Goal: Task Accomplishment & Management: Use online tool/utility

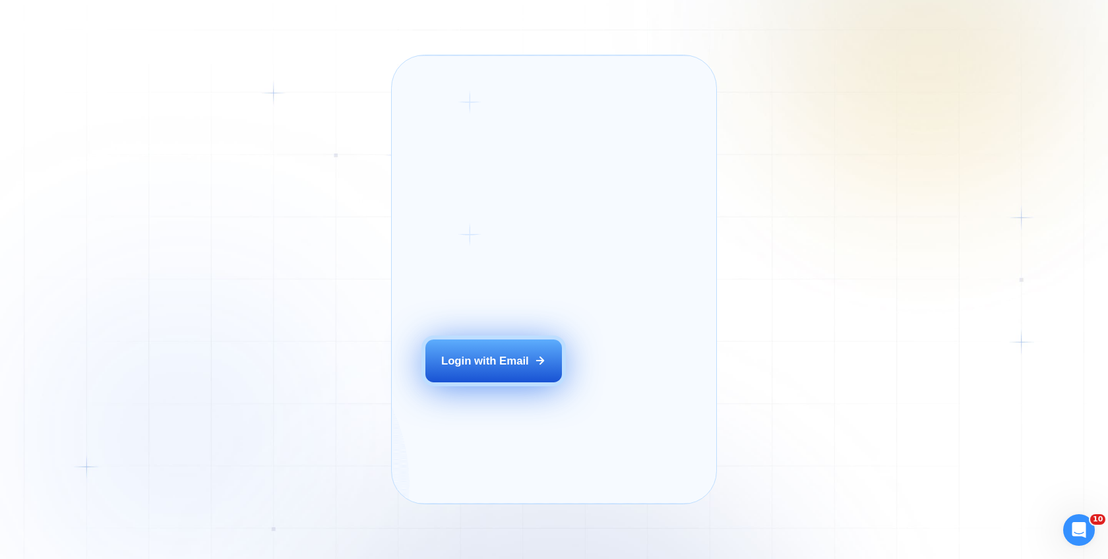
click at [508, 374] on button "Login with Email" at bounding box center [493, 361] width 137 height 43
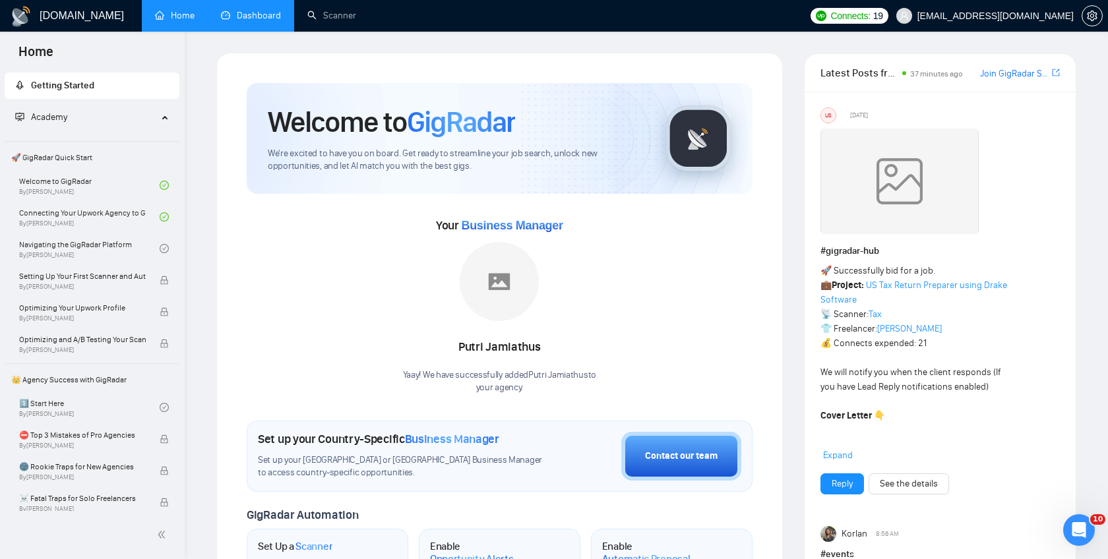
click at [246, 18] on link "Dashboard" at bounding box center [251, 15] width 60 height 11
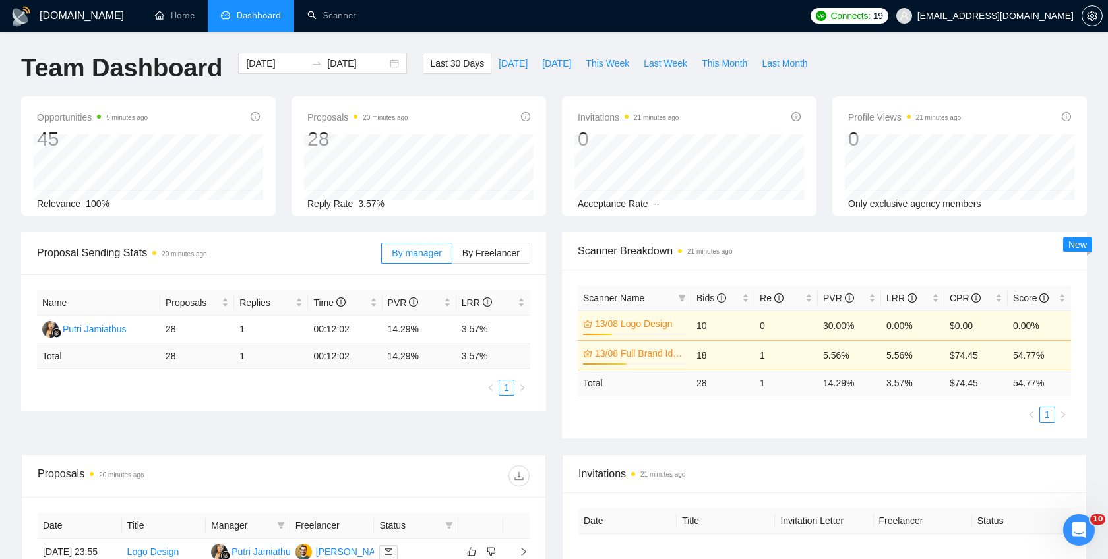
click at [115, 74] on h1 "Team Dashboard" at bounding box center [121, 68] width 201 height 31
click at [50, 77] on h1 "Team Dashboard" at bounding box center [121, 68] width 201 height 31
click at [110, 72] on h1 "Team Dashboard" at bounding box center [121, 68] width 201 height 31
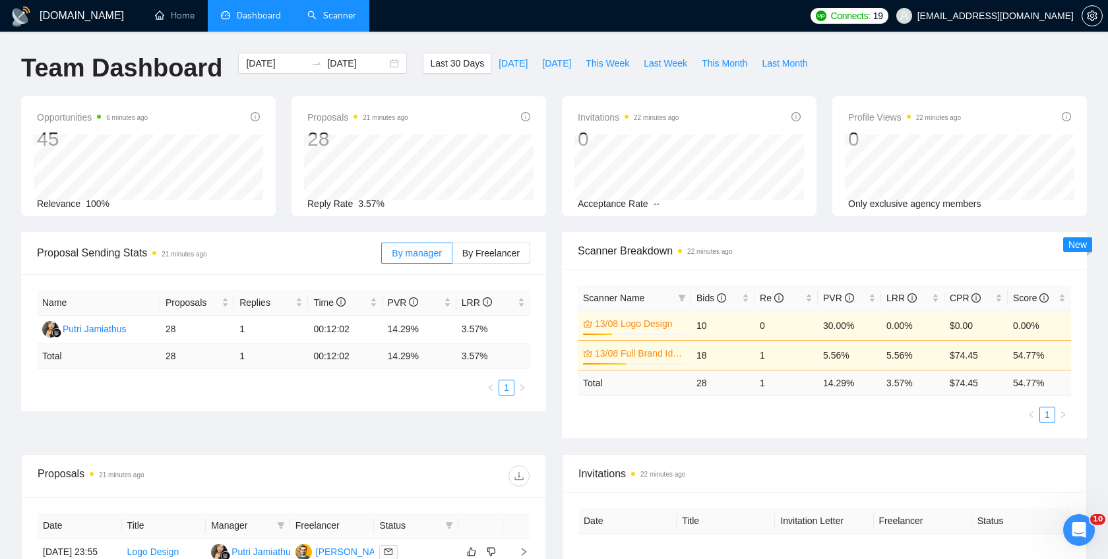
click at [338, 21] on link "Scanner" at bounding box center [331, 15] width 49 height 11
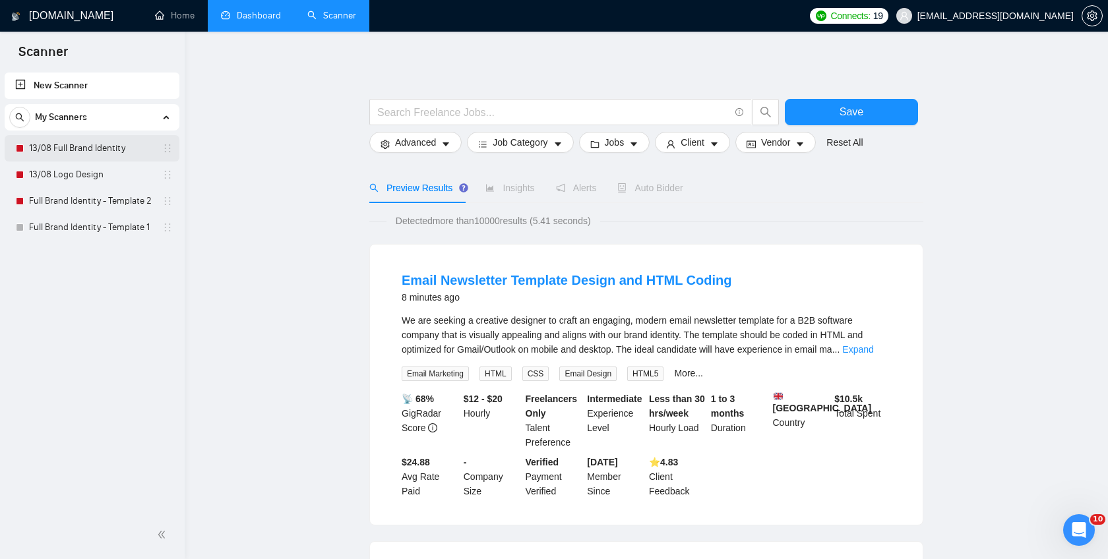
click at [78, 151] on link "13/08 Full Brand Identity" at bounding box center [91, 148] width 125 height 26
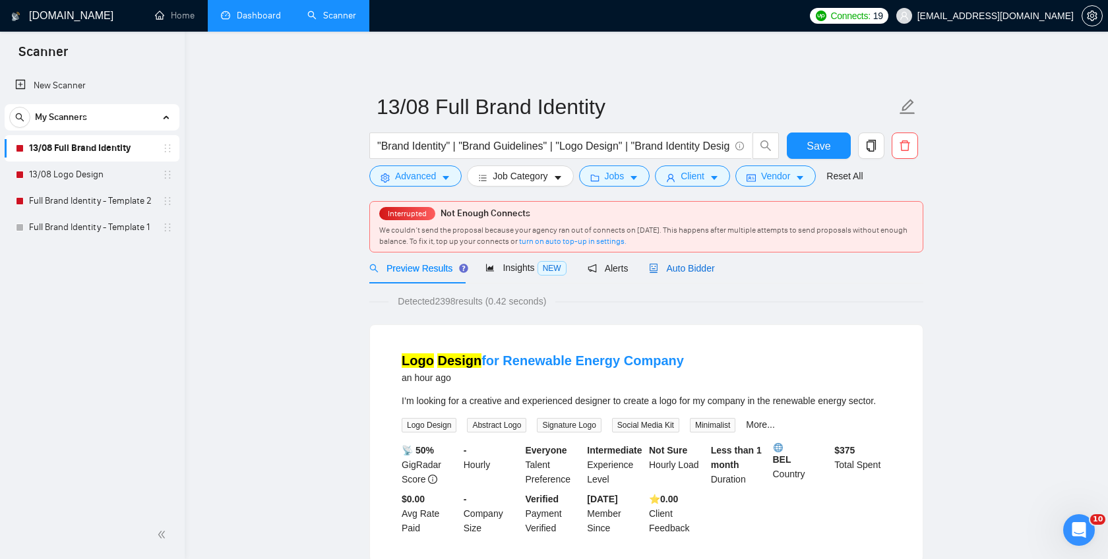
click at [698, 264] on span "Auto Bidder" at bounding box center [681, 268] width 65 height 11
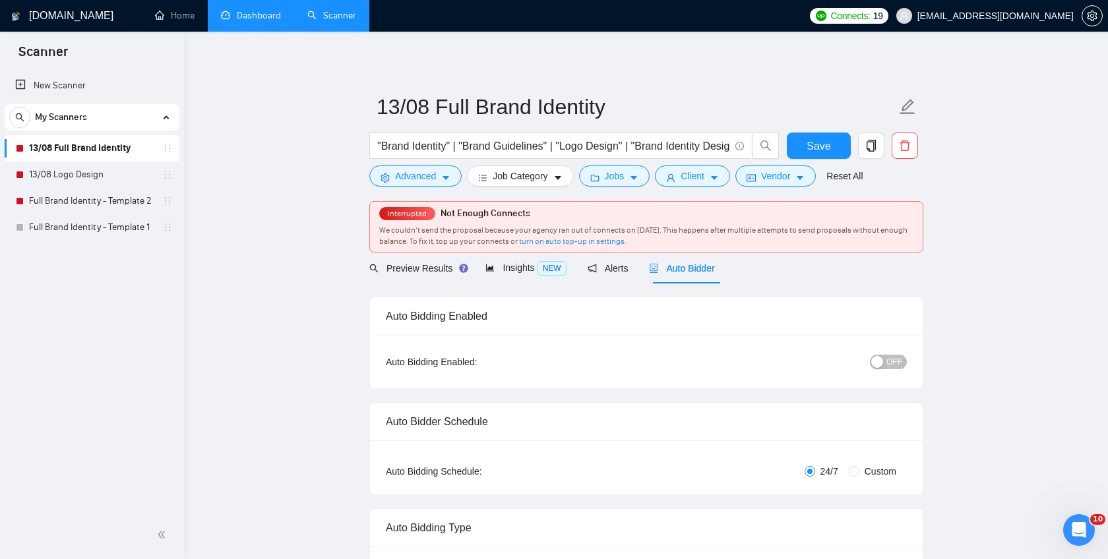
click at [896, 359] on span "OFF" at bounding box center [894, 362] width 16 height 15
click at [813, 149] on span "Save" at bounding box center [818, 146] width 24 height 16
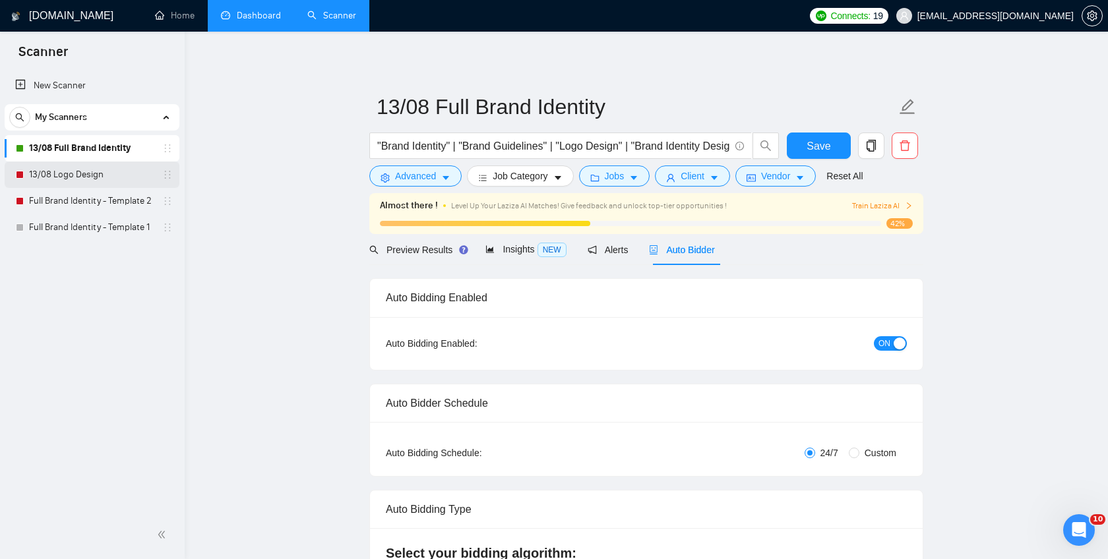
click at [77, 177] on link "13/08 Logo Design" at bounding box center [91, 175] width 125 height 26
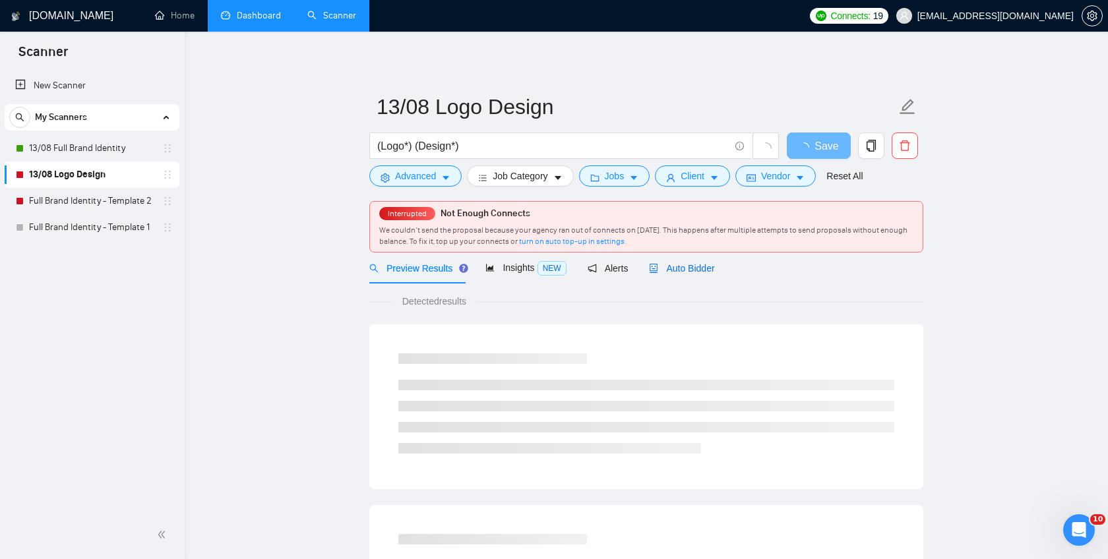
click at [691, 274] on span "Auto Bidder" at bounding box center [681, 268] width 65 height 11
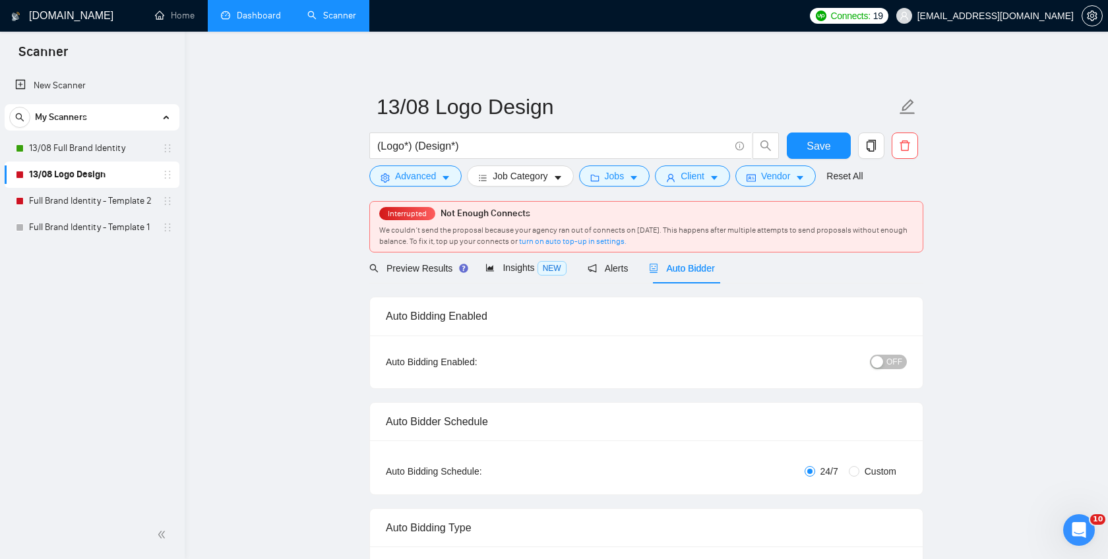
click at [892, 362] on span "OFF" at bounding box center [894, 362] width 16 height 15
click at [829, 148] on div "Reset all filters" at bounding box center [850, 151] width 71 height 22
click at [806, 136] on button "Save" at bounding box center [819, 146] width 64 height 26
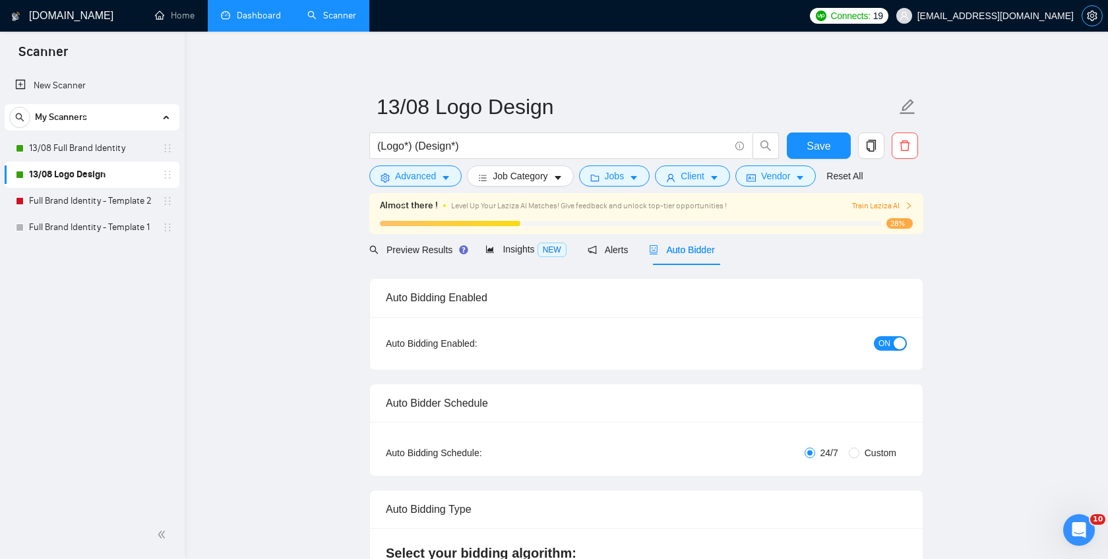
click at [1087, 24] on button "button" at bounding box center [1091, 15] width 21 height 21
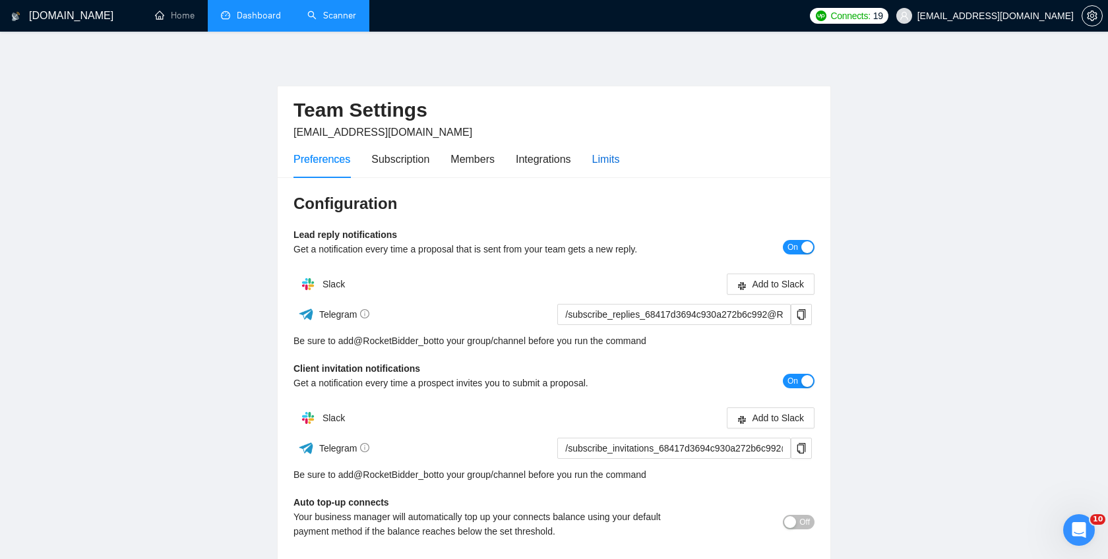
click at [609, 155] on div "Limits" at bounding box center [606, 159] width 28 height 16
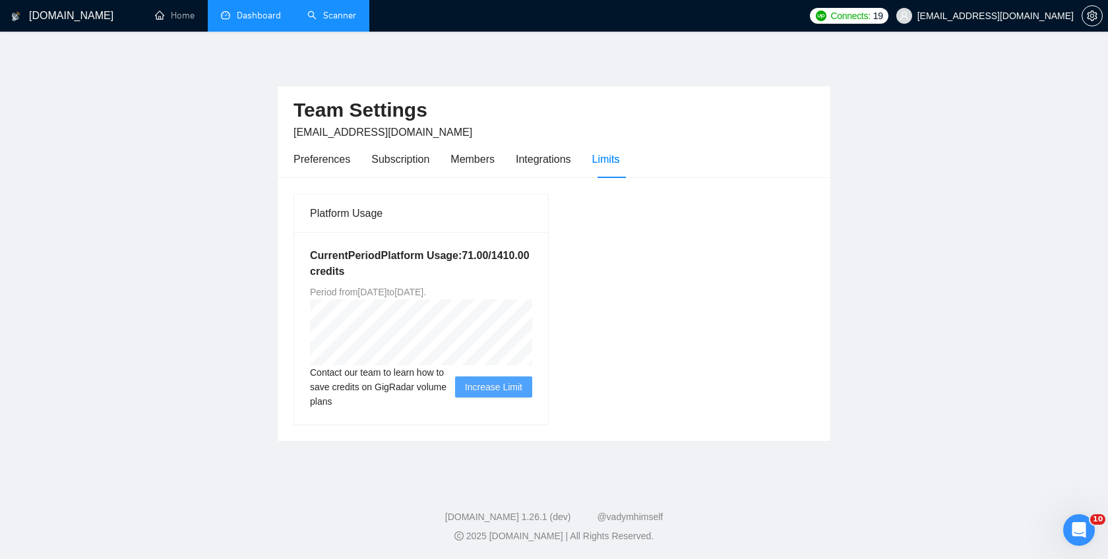
click at [52, 26] on h1 "[DOMAIN_NAME]" at bounding box center [71, 16] width 84 height 32
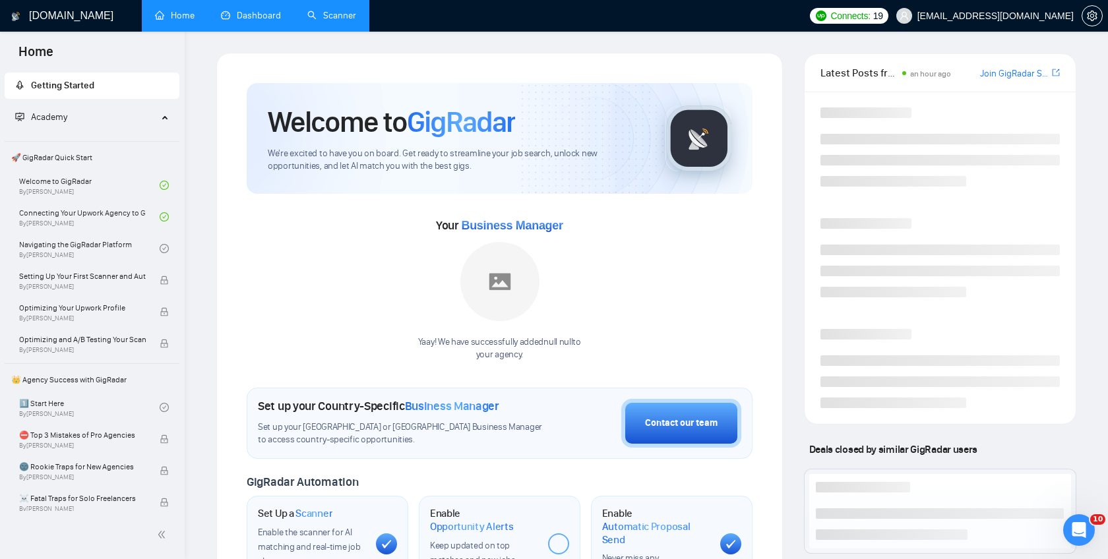
click at [249, 21] on link "Dashboard" at bounding box center [251, 15] width 60 height 11
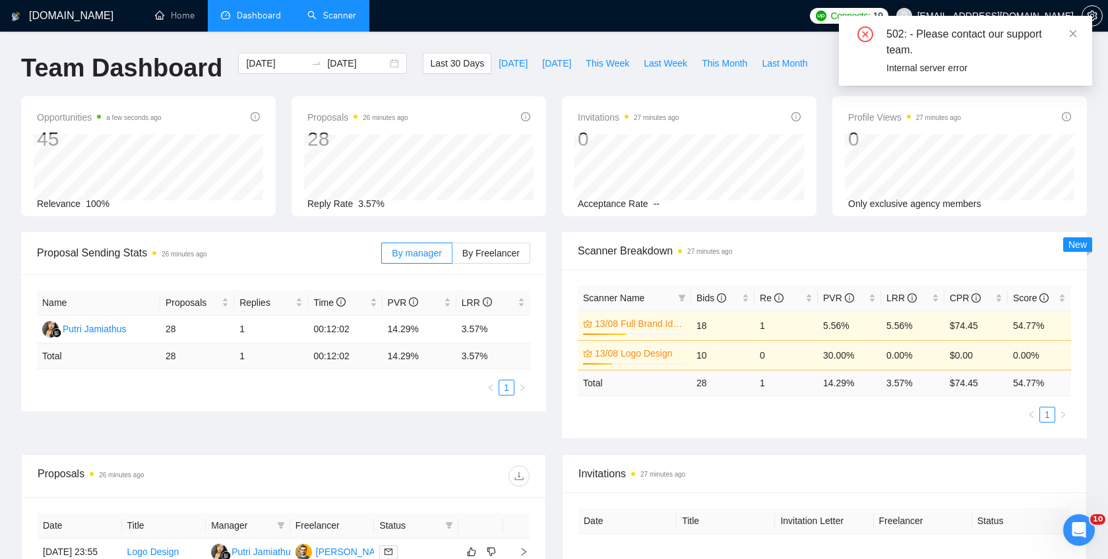
click at [356, 18] on link "Scanner" at bounding box center [331, 15] width 49 height 11
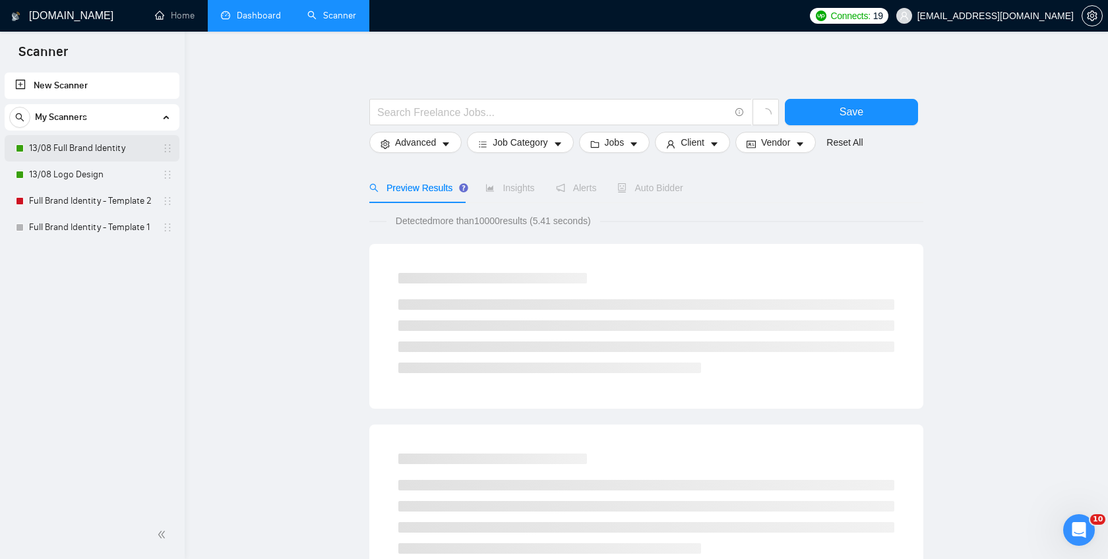
click at [78, 152] on link "13/08 Full Brand Identity" at bounding box center [91, 148] width 125 height 26
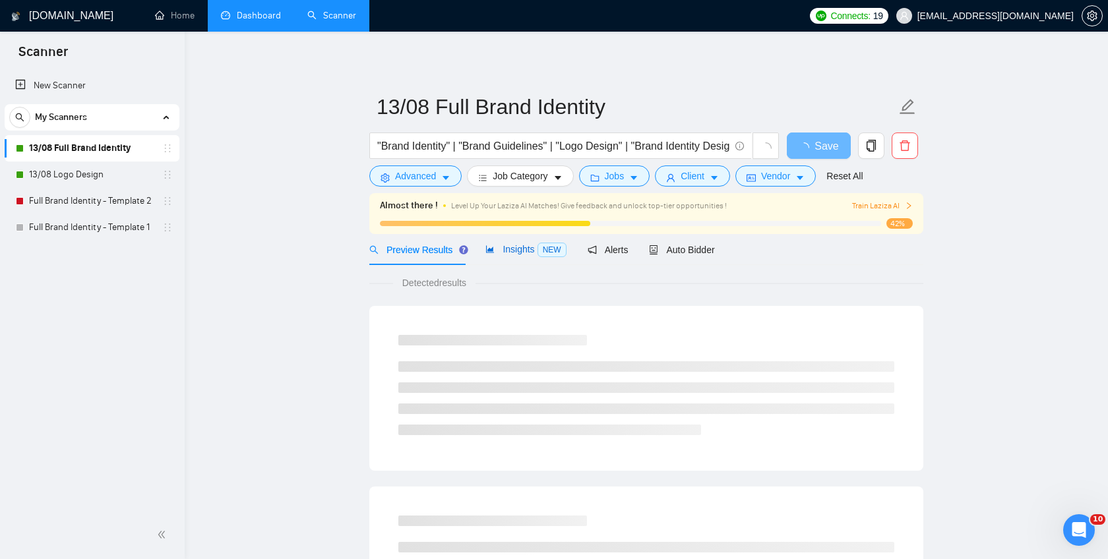
click at [504, 250] on span "Insights NEW" at bounding box center [525, 249] width 80 height 11
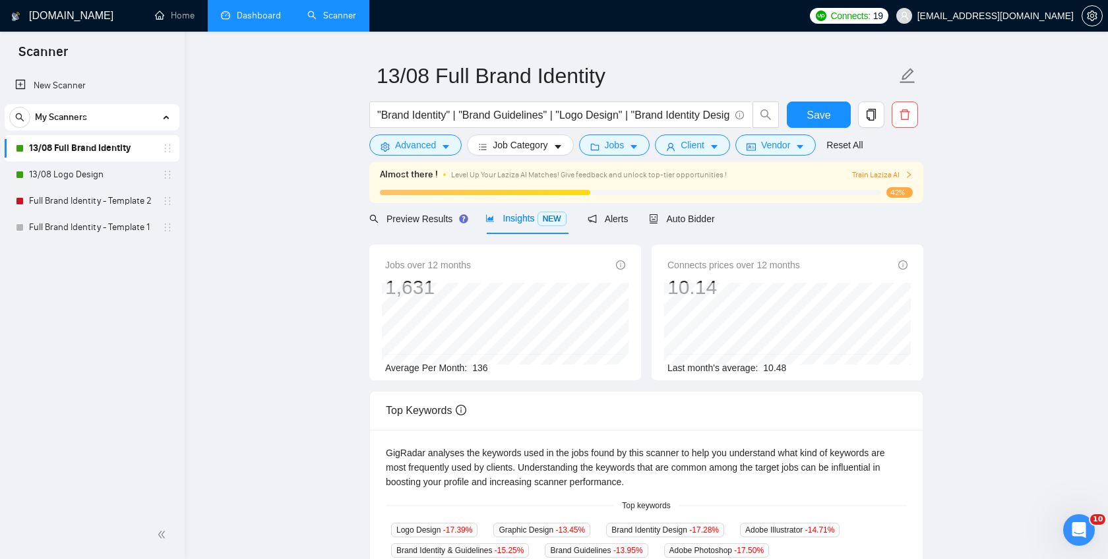
scroll to position [35, 0]
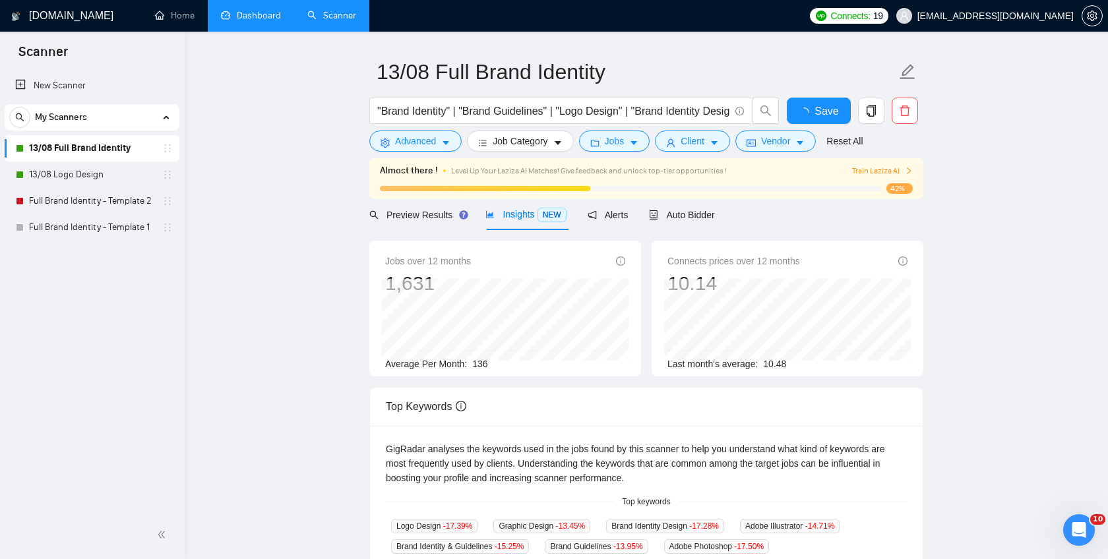
click at [256, 17] on link "Dashboard" at bounding box center [251, 15] width 60 height 11
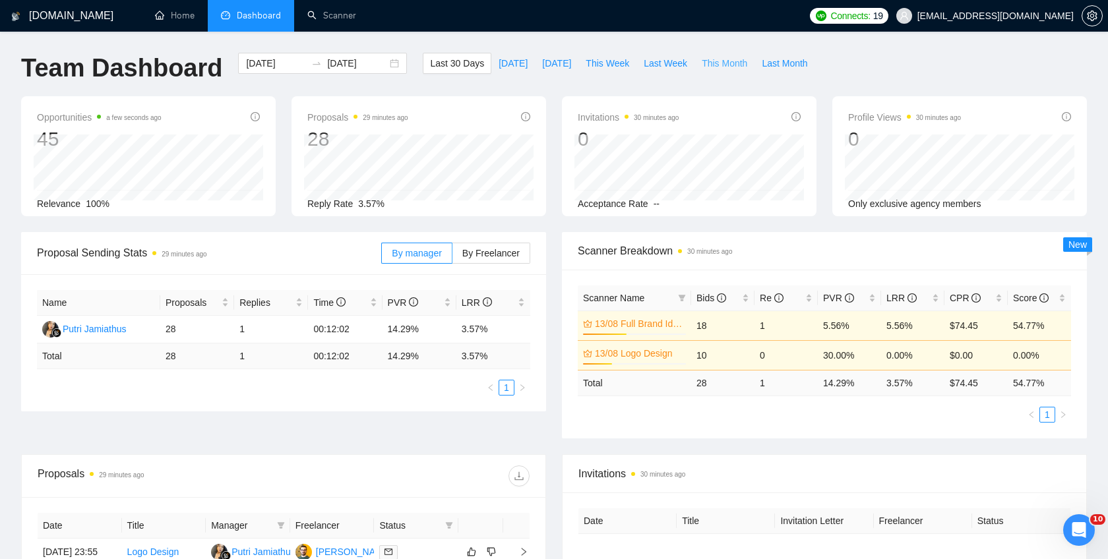
click at [734, 71] on button "This Month" at bounding box center [724, 63] width 60 height 21
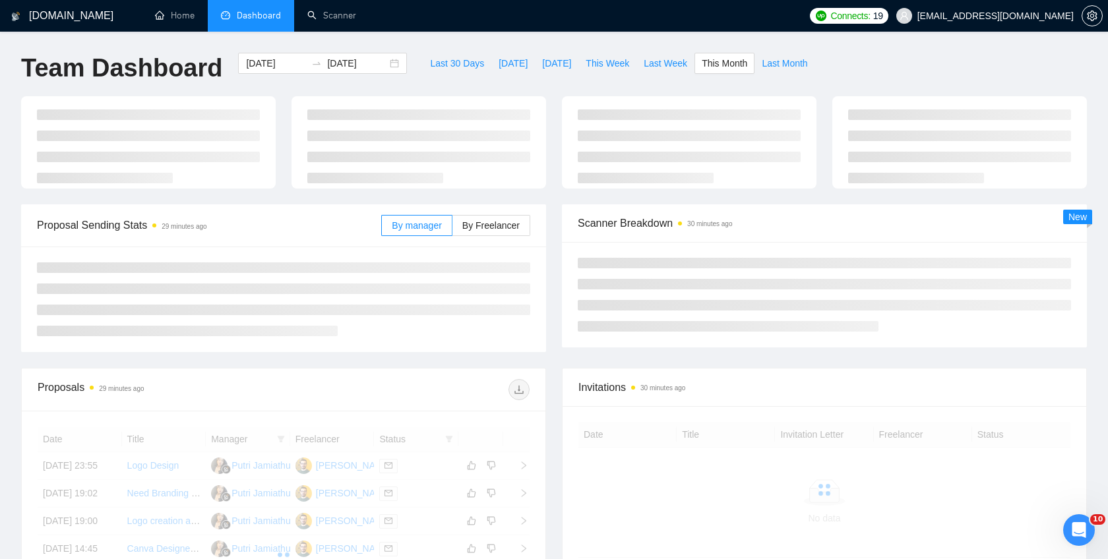
type input "[DATE]"
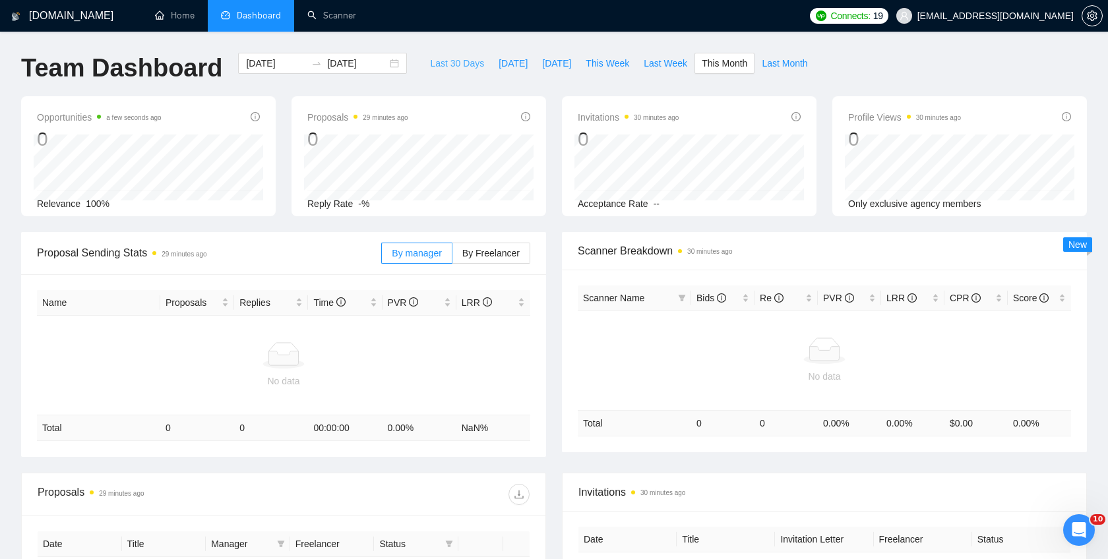
click at [438, 72] on button "Last 30 Days" at bounding box center [457, 63] width 69 height 21
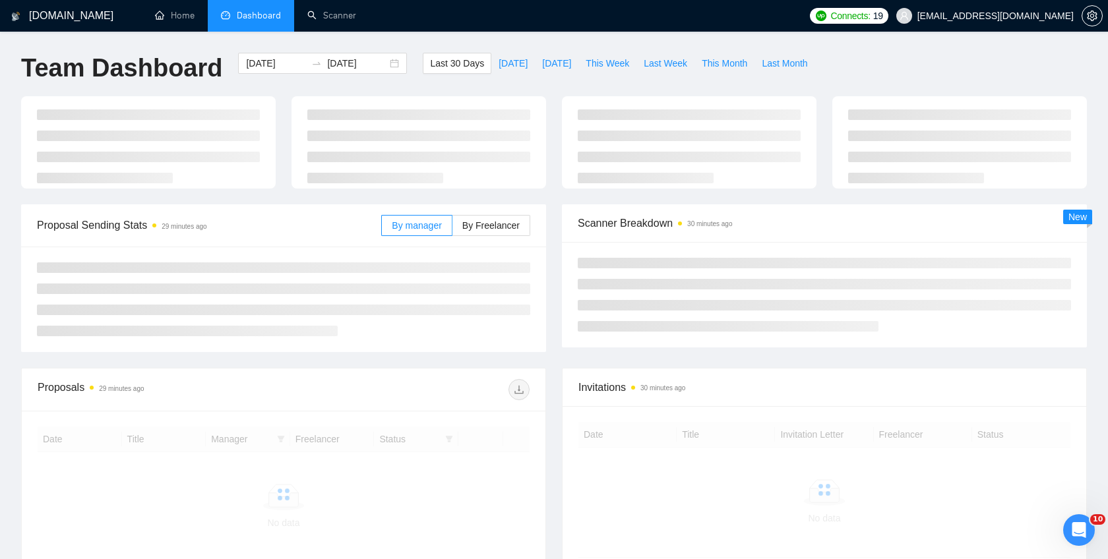
type input "[DATE]"
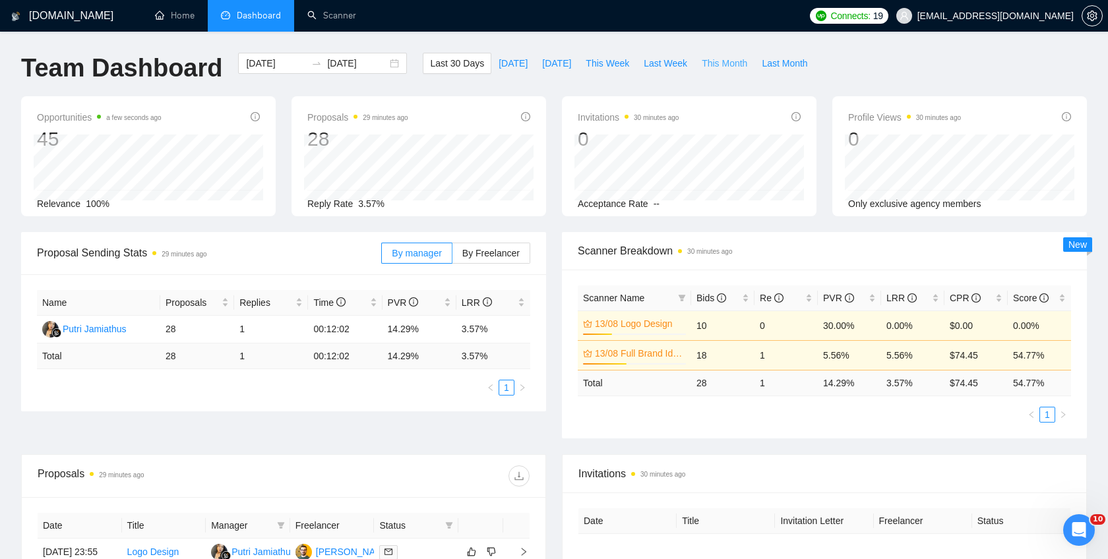
click at [721, 62] on span "This Month" at bounding box center [724, 63] width 45 height 15
type input "[DATE]"
